Goal: Information Seeking & Learning: Learn about a topic

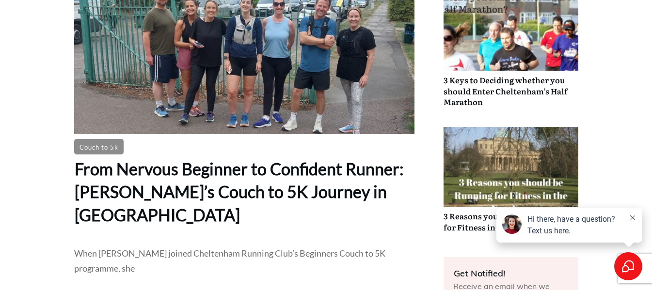
scroll to position [436, 0]
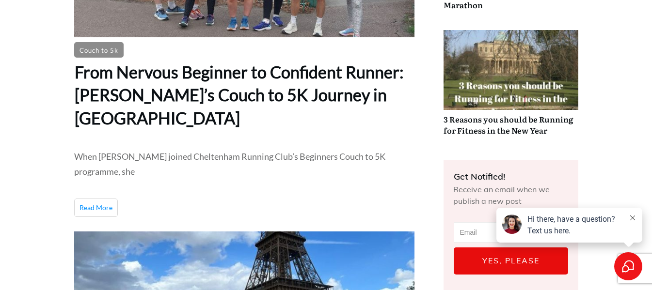
click at [89, 204] on span "Read More" at bounding box center [95, 208] width 33 height 8
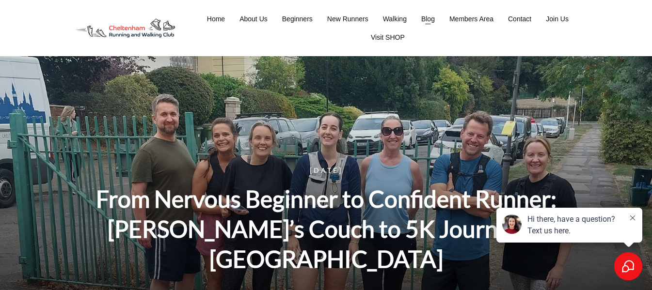
click at [429, 16] on span "Blog" at bounding box center [428, 19] width 14 height 14
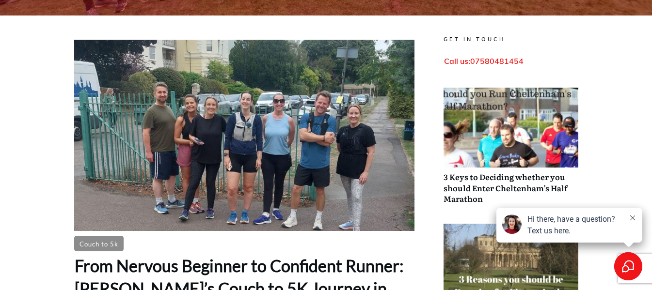
scroll to position [291, 0]
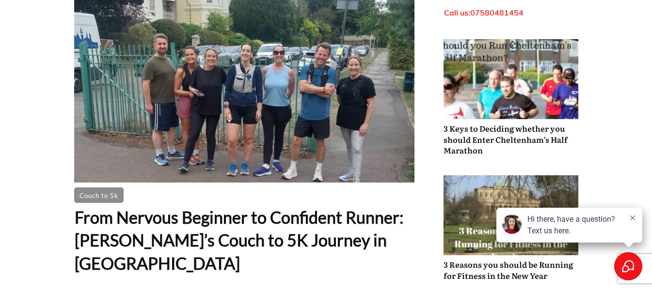
click at [484, 135] on link "3 Keys to Deciding whether you should Enter Cheltenham’s Half Marathon" at bounding box center [510, 102] width 135 height 126
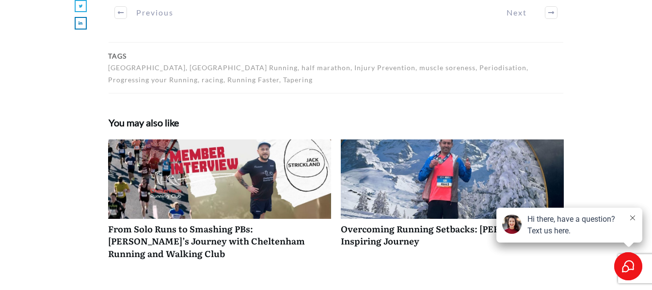
scroll to position [917, 0]
